Goal: Task Accomplishment & Management: Complete application form

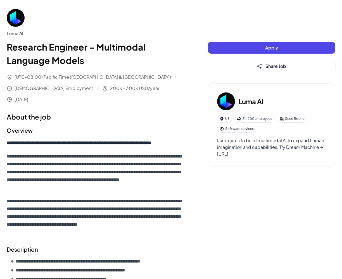
click at [225, 102] on img at bounding box center [226, 101] width 18 height 18
click at [13, 22] on img at bounding box center [16, 18] width 18 height 18
click at [18, 20] on img at bounding box center [16, 18] width 18 height 18
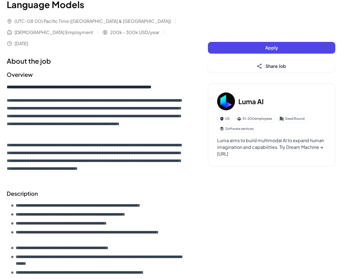
scroll to position [79, 0]
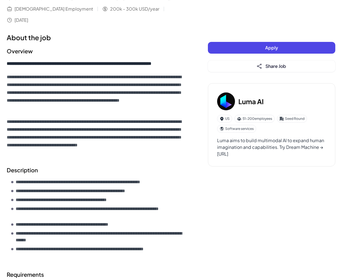
click at [224, 107] on img at bounding box center [226, 101] width 18 height 18
click at [247, 104] on h3 "Luma AI" at bounding box center [250, 101] width 25 height 10
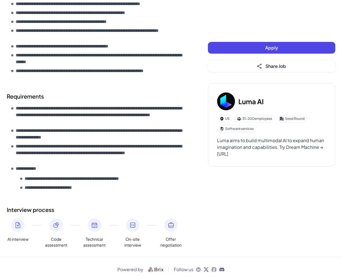
scroll to position [257, 0]
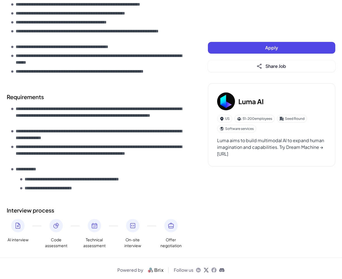
click at [198, 267] on icon at bounding box center [199, 270] width 6 height 6
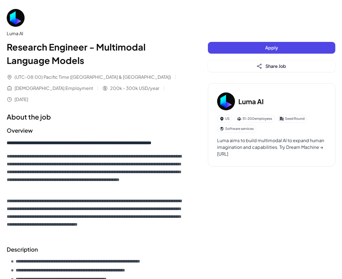
scroll to position [0, 0]
drag, startPoint x: 295, startPoint y: 154, endPoint x: 215, endPoint y: 154, distance: 79.3
click at [215, 154] on div "Luma AI US 51-200 employees Seed Round Software services Luma aims to build mul…" at bounding box center [271, 124] width 127 height 83
copy div "[URL]"
click at [221, 49] on button "Apply" at bounding box center [271, 48] width 127 height 12
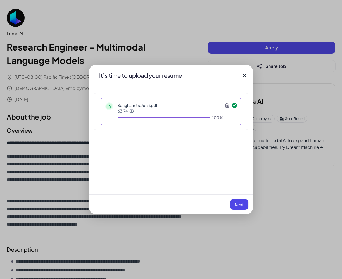
click at [237, 208] on button "Next" at bounding box center [239, 204] width 18 height 11
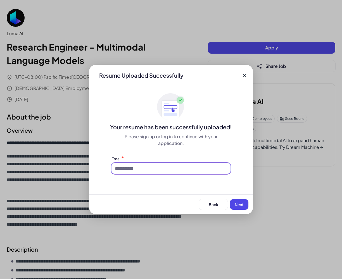
click at [222, 169] on input at bounding box center [170, 168] width 119 height 11
type input "**********"
click at [241, 204] on span "Next" at bounding box center [239, 204] width 9 height 5
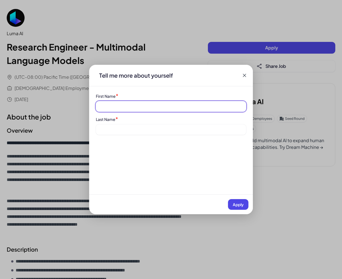
click at [206, 101] on input at bounding box center [171, 106] width 150 height 11
type input "**********"
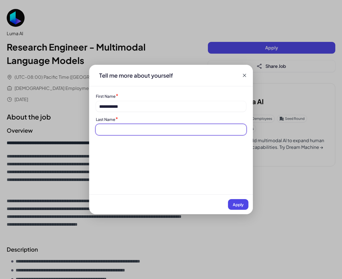
click at [204, 130] on input at bounding box center [171, 129] width 150 height 11
type input "*****"
click at [235, 204] on span "Apply" at bounding box center [238, 204] width 11 height 5
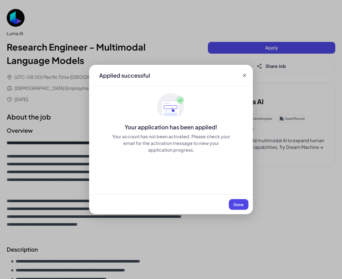
click at [234, 202] on span "Done" at bounding box center [238, 204] width 10 height 5
